Goal: Task Accomplishment & Management: Manage account settings

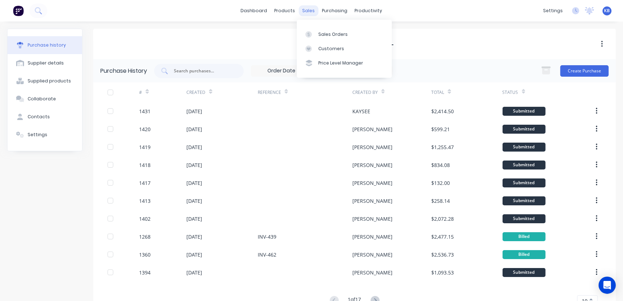
click at [308, 10] on div "sales" at bounding box center [309, 10] width 20 height 11
click at [322, 47] on div "Customers" at bounding box center [332, 49] width 26 height 6
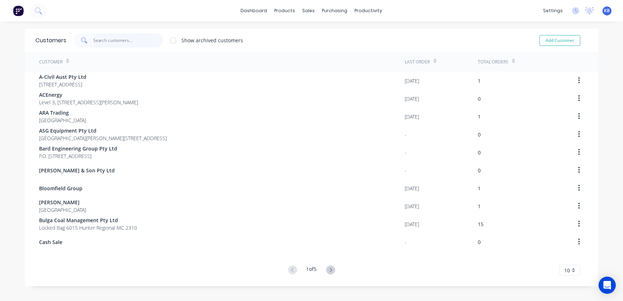
click at [149, 41] on input "text" at bounding box center [129, 40] width 70 height 14
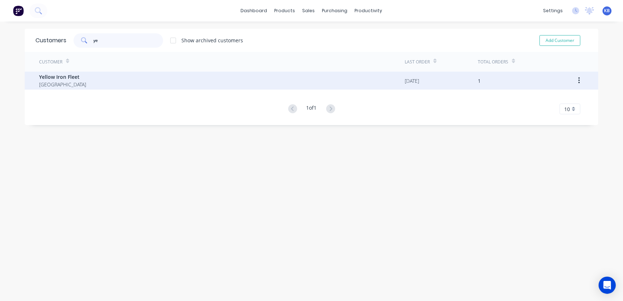
type input "ye"
click at [80, 82] on div "Yellow Iron Fleet Australia" at bounding box center [222, 81] width 366 height 18
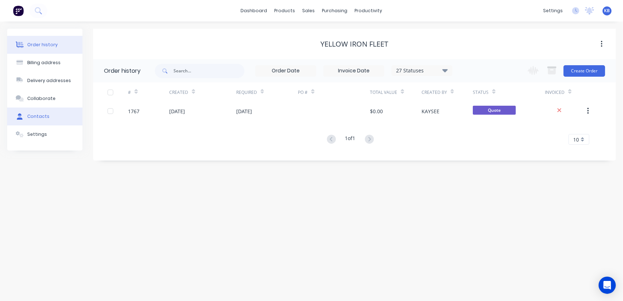
click at [41, 118] on div "Contacts" at bounding box center [38, 116] width 22 height 6
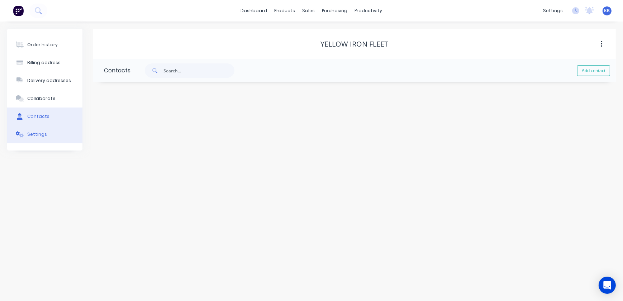
click at [43, 134] on div "Settings" at bounding box center [37, 134] width 20 height 6
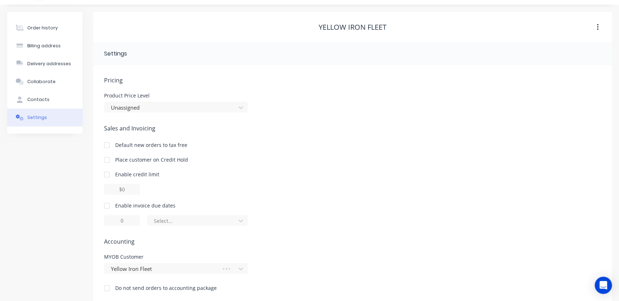
scroll to position [26, 0]
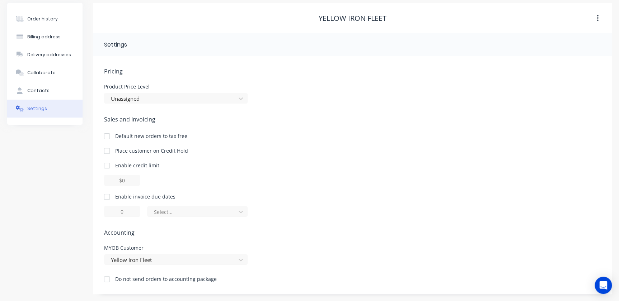
click at [86, 175] on div "Order history Billing address Delivery addresses Collaborate Contacts Settings …" at bounding box center [309, 149] width 604 height 292
click at [109, 166] on div at bounding box center [107, 166] width 14 height 14
click at [121, 179] on input "$0.00" at bounding box center [122, 180] width 36 height 11
drag, startPoint x: 116, startPoint y: 179, endPoint x: 148, endPoint y: 179, distance: 32.7
click at [148, 179] on div "$0.00" at bounding box center [352, 180] width 497 height 11
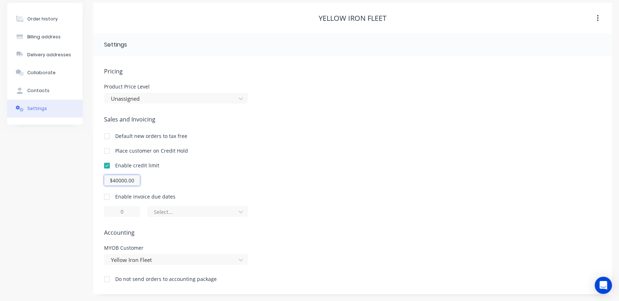
drag, startPoint x: 138, startPoint y: 180, endPoint x: 108, endPoint y: 180, distance: 30.1
click at [108, 180] on input "$40000.00" at bounding box center [122, 180] width 36 height 11
type input "$40000.00"
click at [175, 183] on div "$40000.00" at bounding box center [352, 180] width 497 height 11
click at [103, 197] on div at bounding box center [107, 197] width 14 height 14
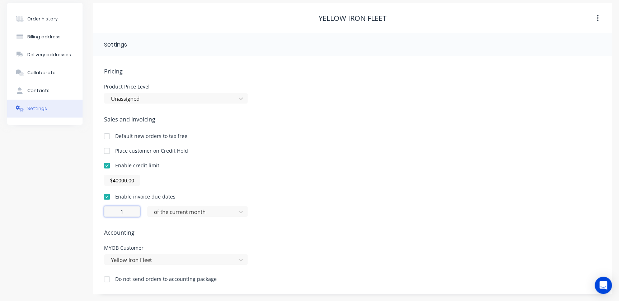
click at [128, 211] on input "1" at bounding box center [122, 211] width 36 height 11
type input "14"
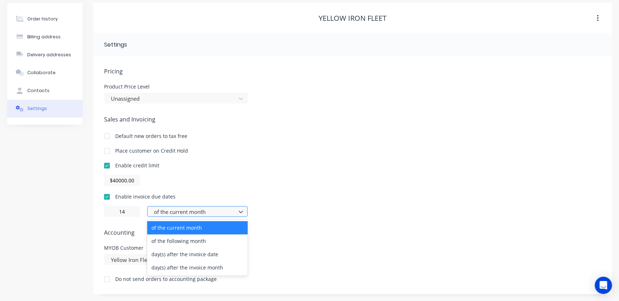
click at [168, 210] on div at bounding box center [192, 212] width 79 height 9
click at [177, 256] on div "day(s) after the invoice date" at bounding box center [197, 254] width 100 height 13
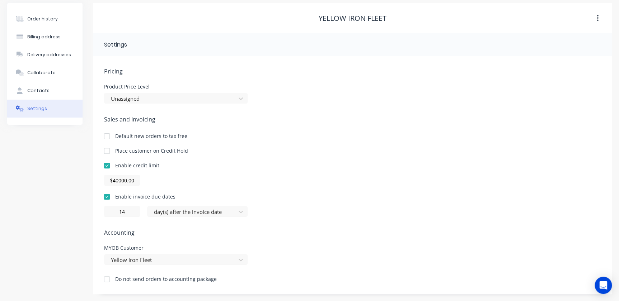
click at [271, 223] on div "Pricing Product Price Level Unassigned Sales and Invoicing Default new orders t…" at bounding box center [352, 180] width 497 height 227
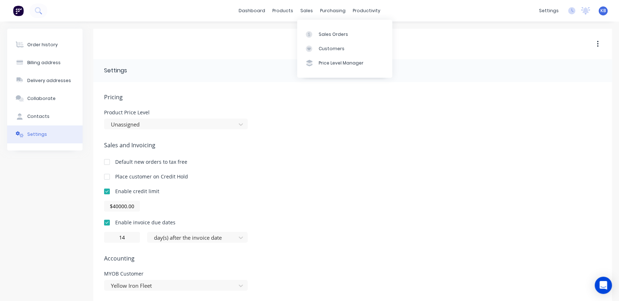
click at [315, 14] on div "sales" at bounding box center [307, 10] width 20 height 11
click at [313, 15] on div "sales" at bounding box center [307, 10] width 20 height 11
click at [326, 13] on div "purchasing" at bounding box center [332, 10] width 33 height 11
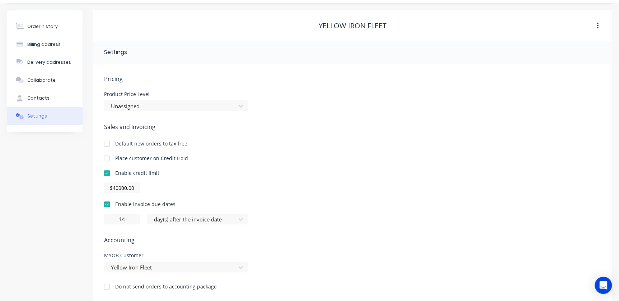
scroll to position [26, 0]
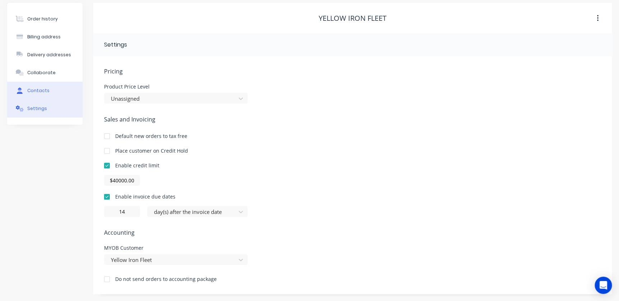
click at [45, 86] on button "Contacts" at bounding box center [44, 91] width 75 height 18
